Goal: Task Accomplishment & Management: Use online tool/utility

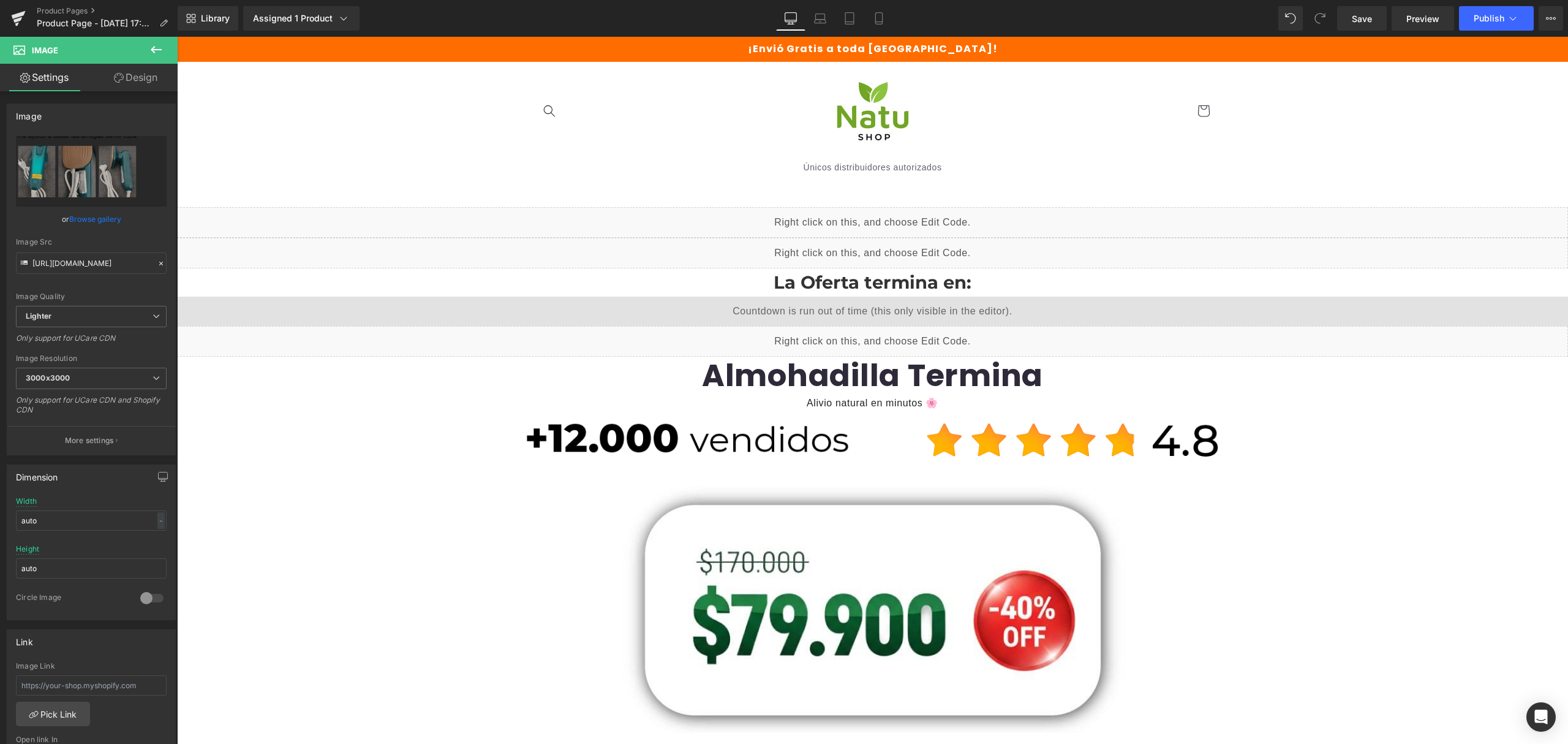
scroll to position [949, 0]
click at [1366, 16] on span "Save" at bounding box center [1362, 19] width 21 height 13
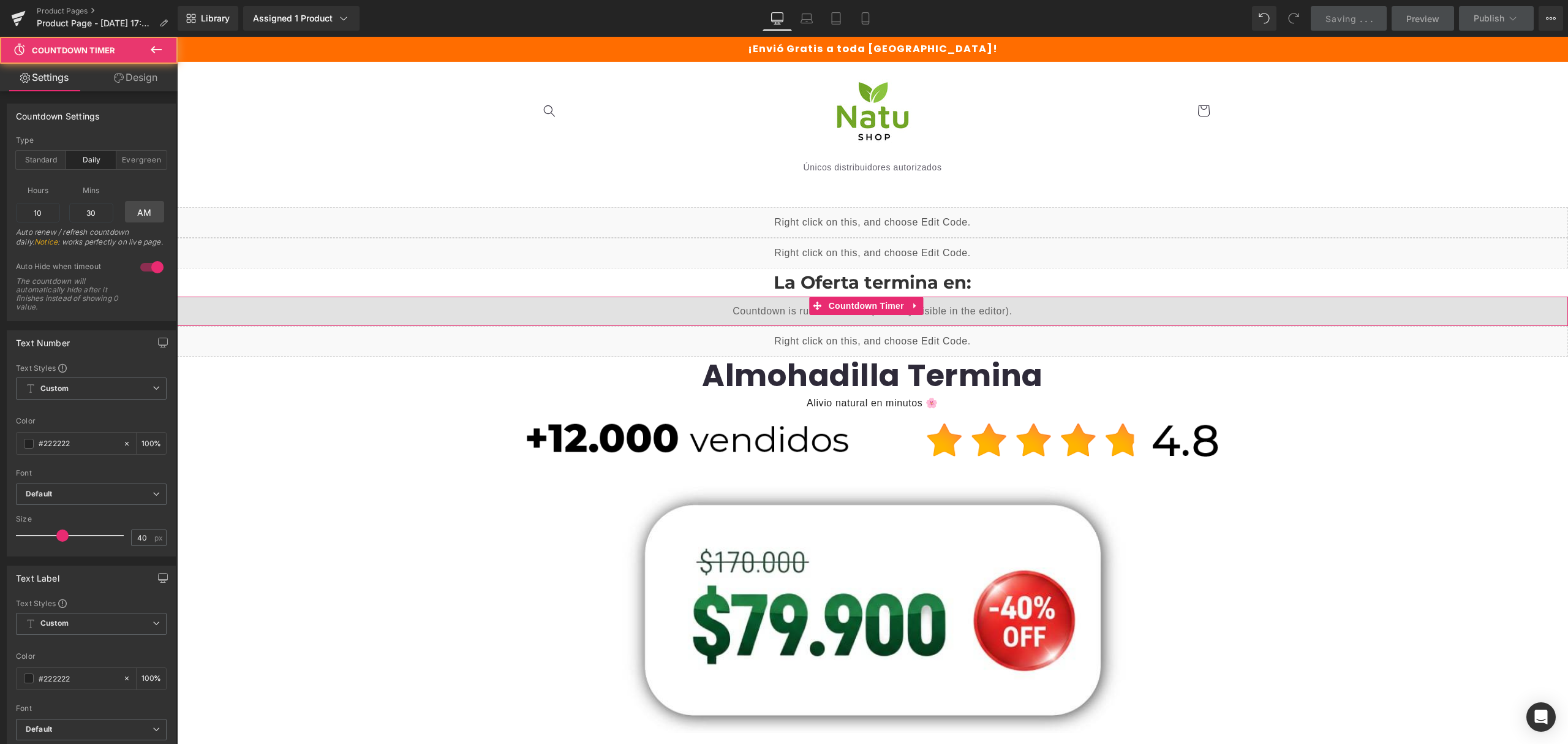
click at [858, 315] on div "16 Horas 54 Minutos 42 Segundos" at bounding box center [873, 311] width 1391 height 29
click at [780, 238] on div "Liquid" at bounding box center [873, 253] width 1391 height 31
click at [785, 262] on div "Liquid" at bounding box center [873, 253] width 1391 height 31
